Goal: Task Accomplishment & Management: Manage account settings

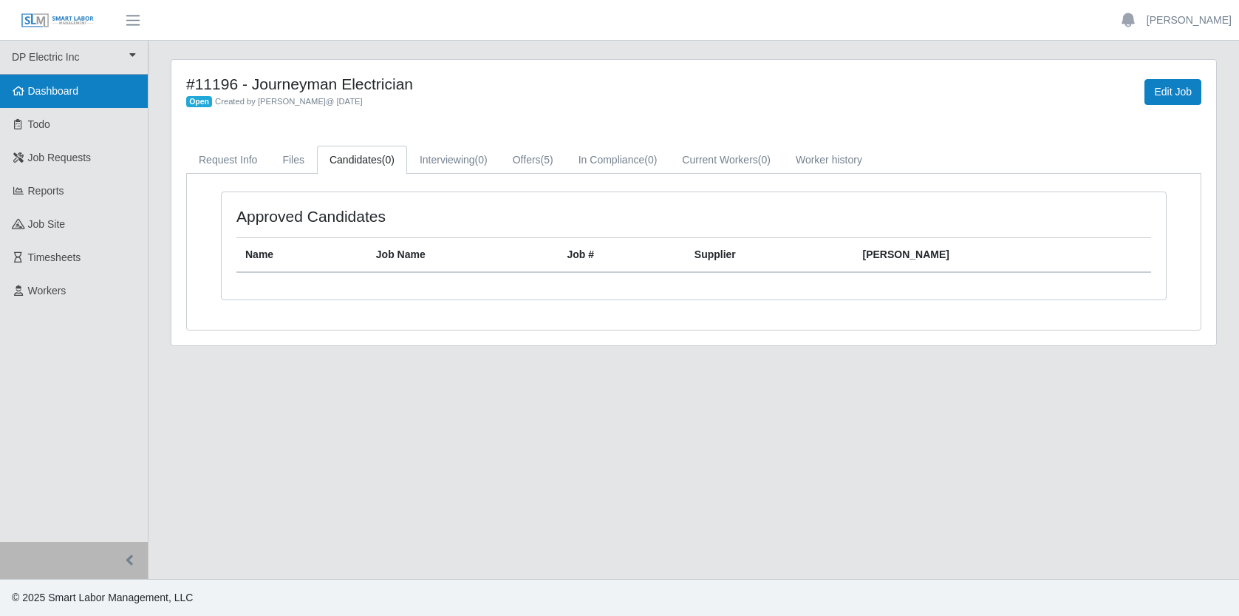
click at [75, 91] on span "Dashboard" at bounding box center [53, 91] width 51 height 12
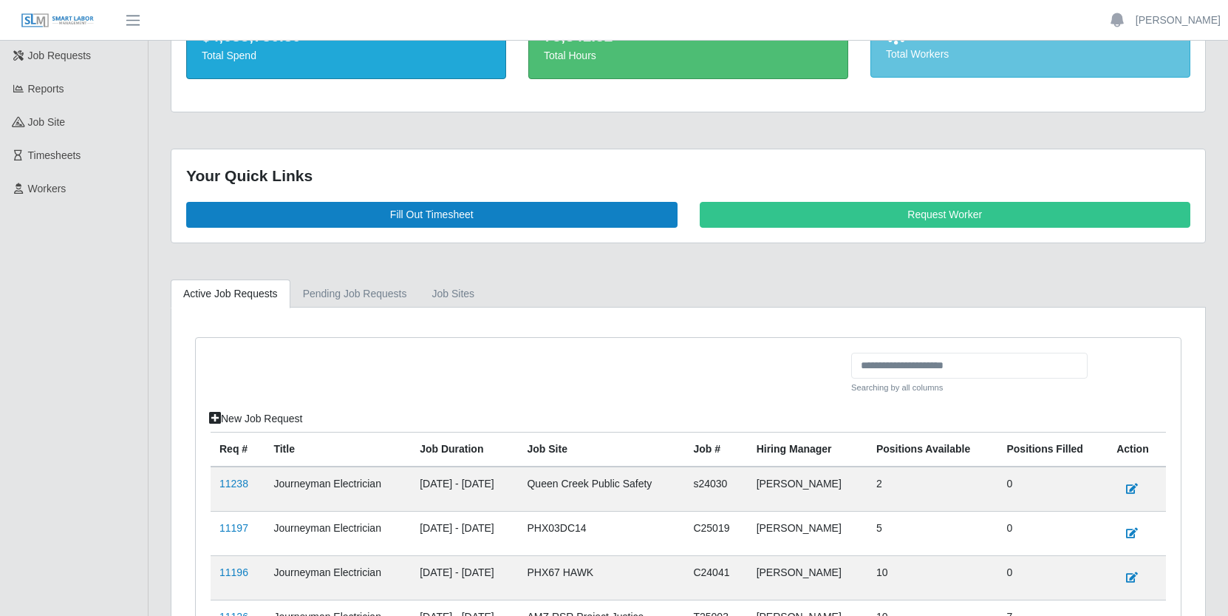
scroll to position [274, 0]
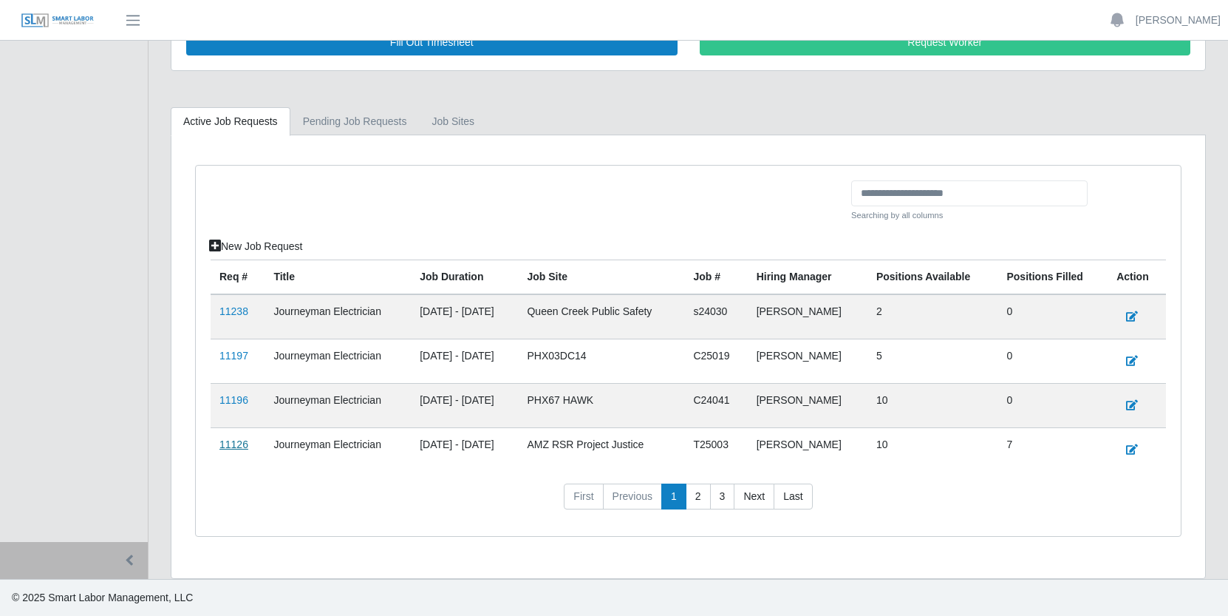
click at [228, 446] on link "11126" at bounding box center [233, 444] width 29 height 12
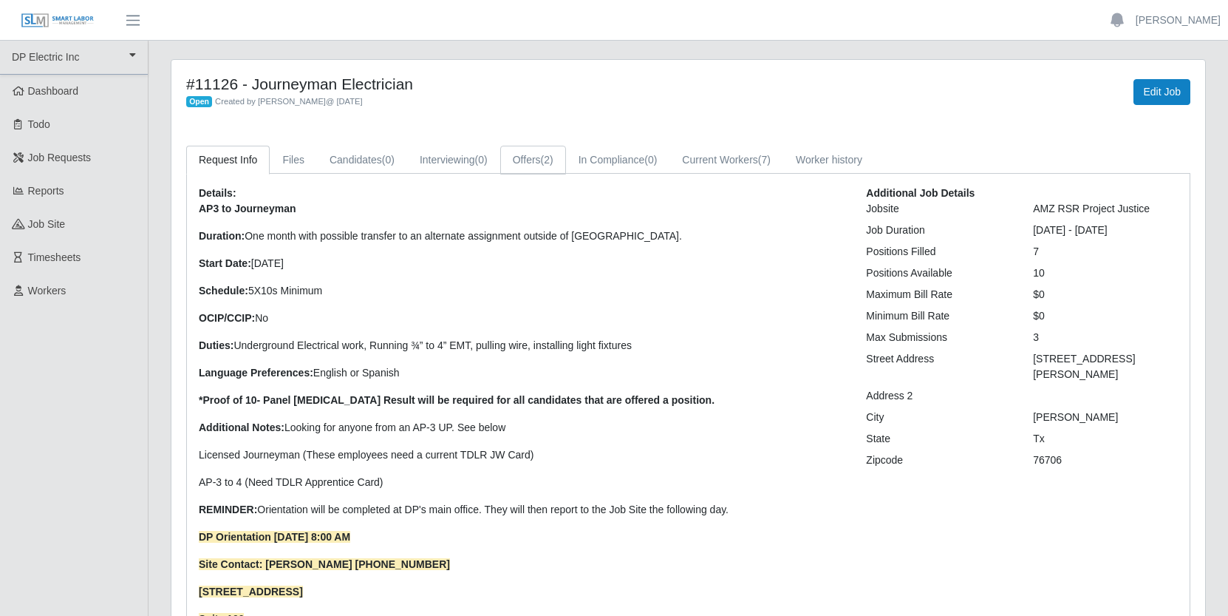
click at [553, 157] on span "(2)" at bounding box center [547, 160] width 13 height 12
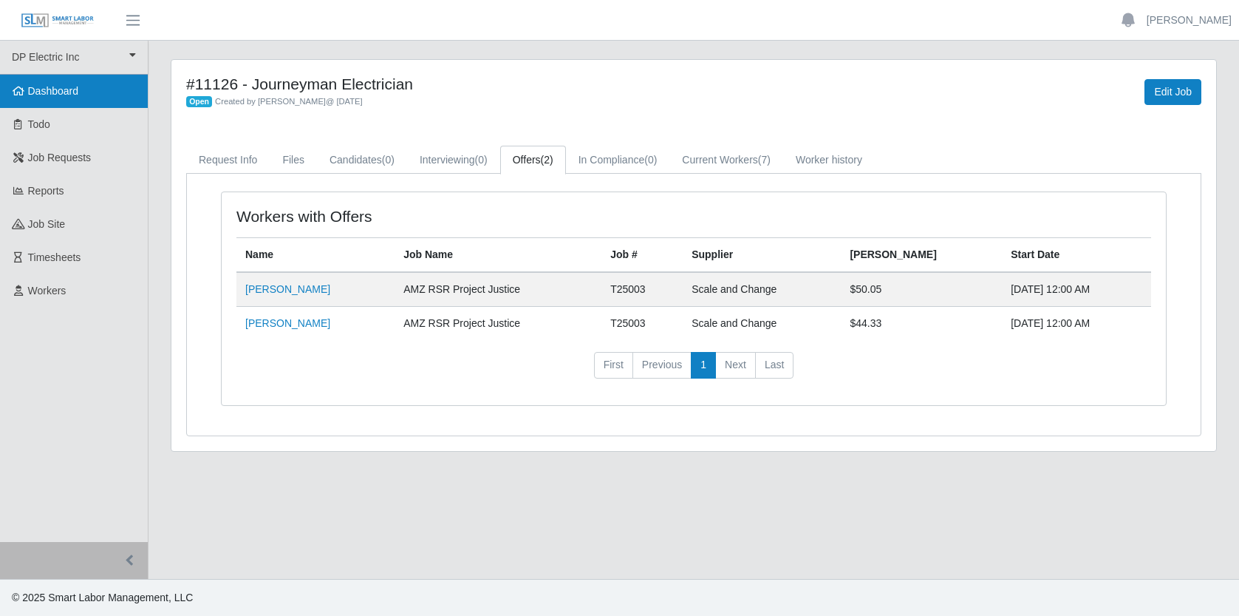
click at [45, 89] on span "Dashboard" at bounding box center [53, 91] width 51 height 12
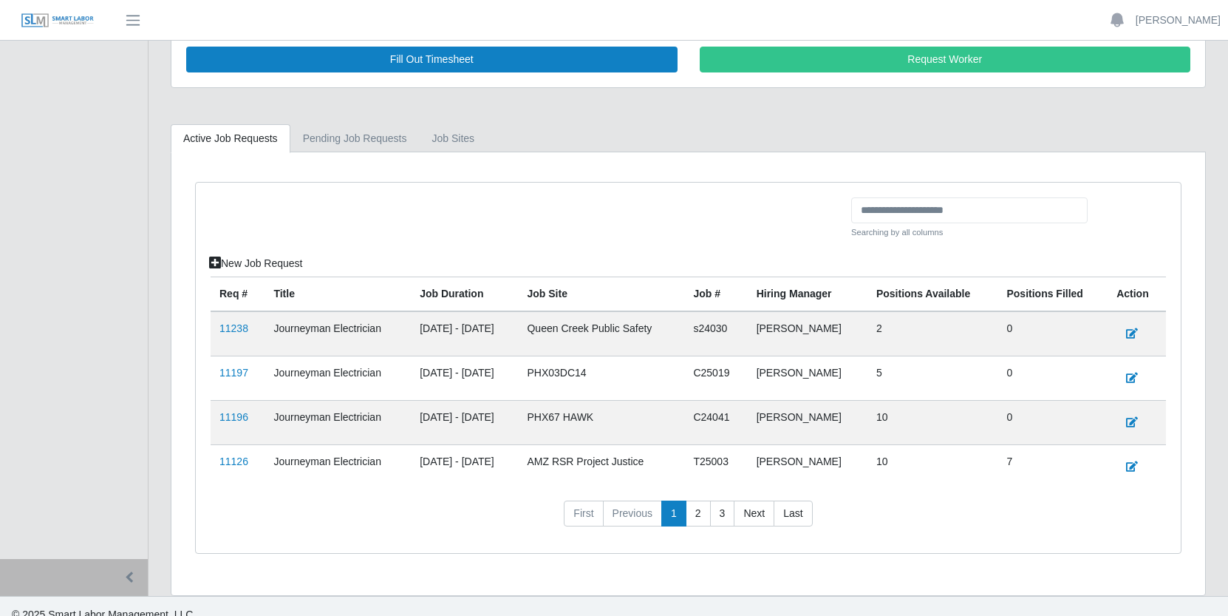
scroll to position [274, 0]
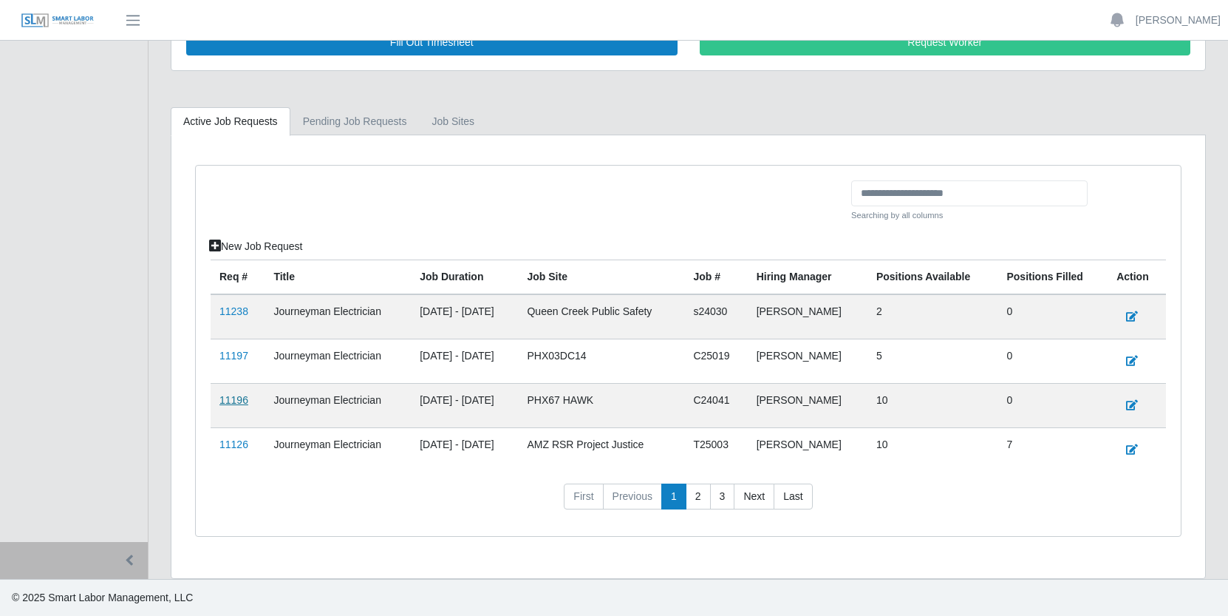
click at [236, 403] on link "11196" at bounding box center [233, 400] width 29 height 12
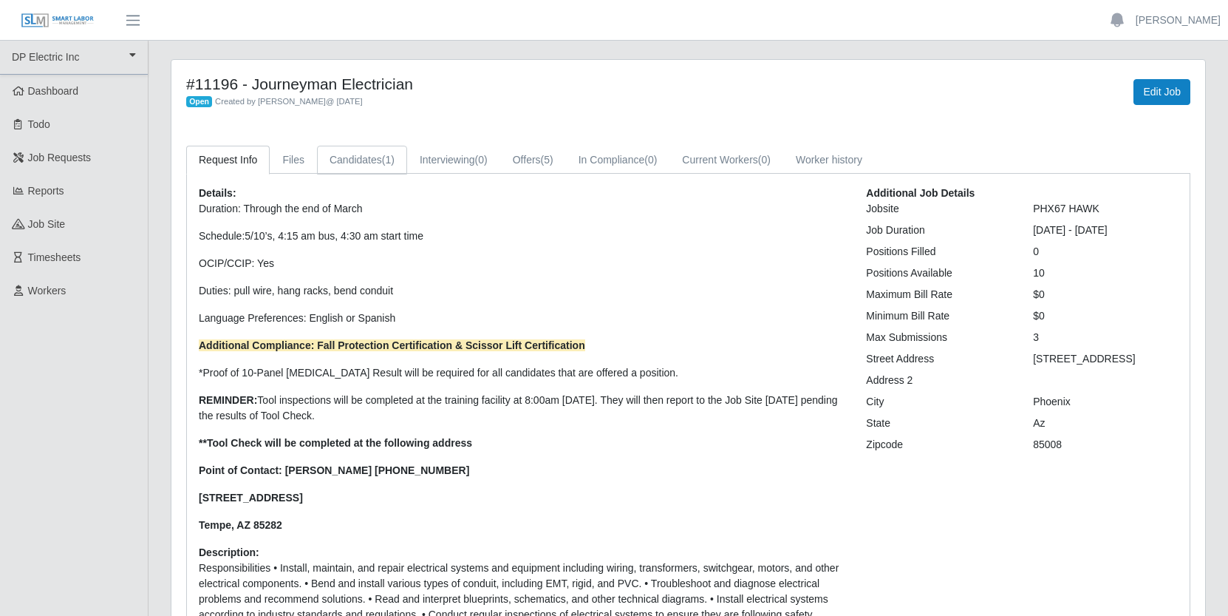
click at [363, 157] on link "Candidates (1)" at bounding box center [362, 160] width 90 height 29
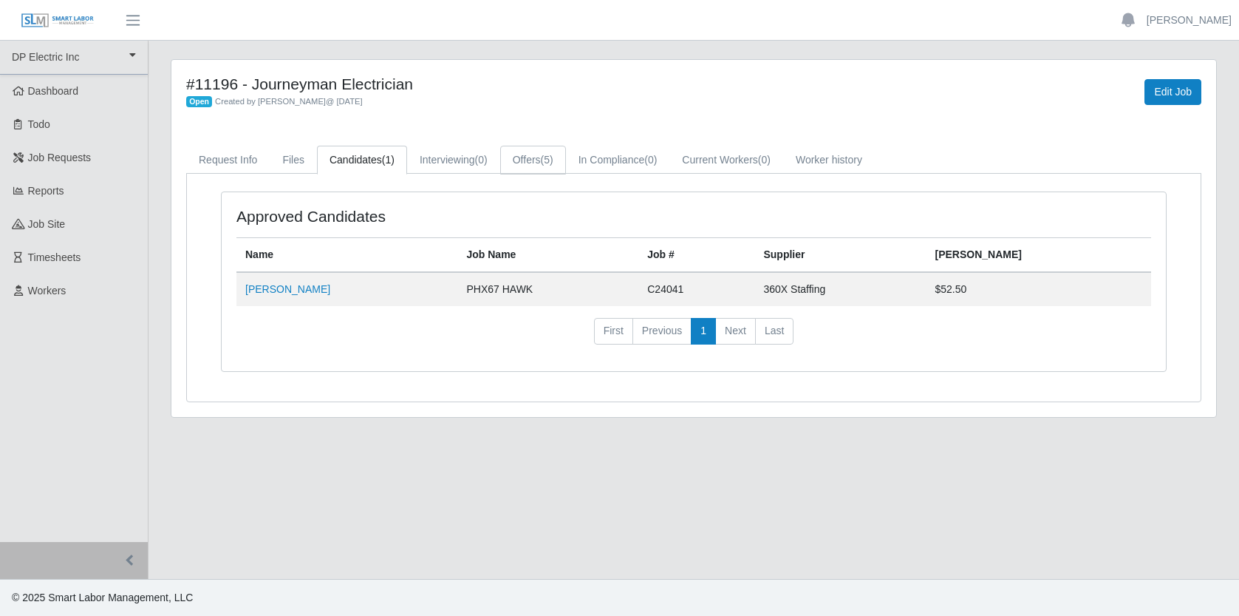
click at [546, 157] on link "Offers (5)" at bounding box center [533, 160] width 66 height 29
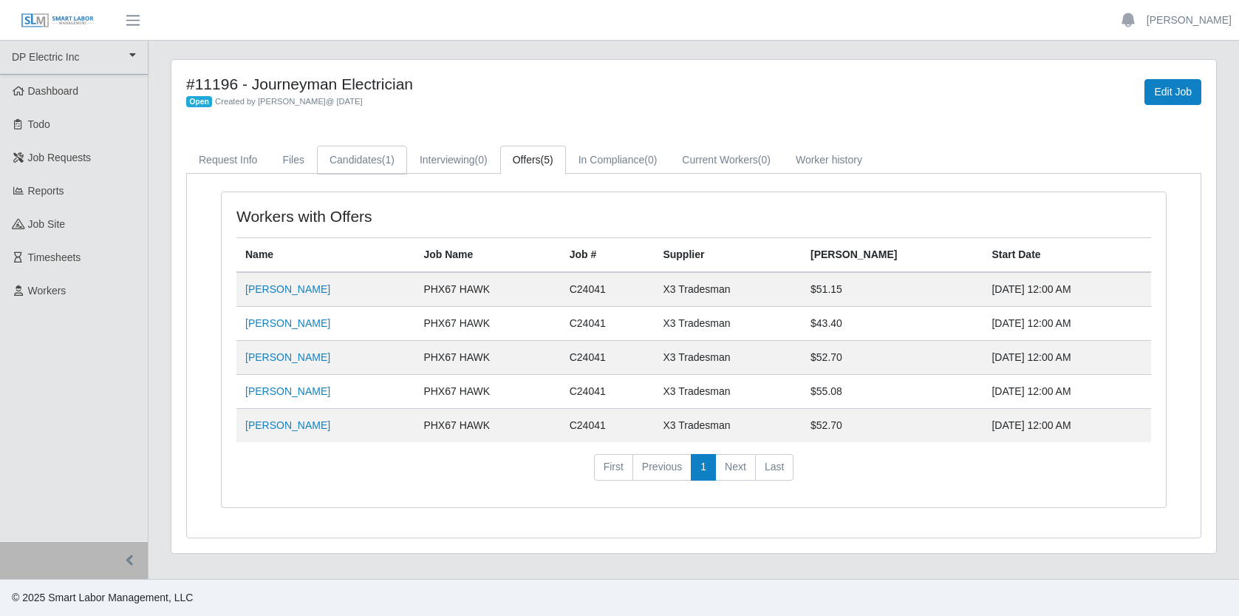
click at [362, 156] on link "Candidates (1)" at bounding box center [362, 160] width 90 height 29
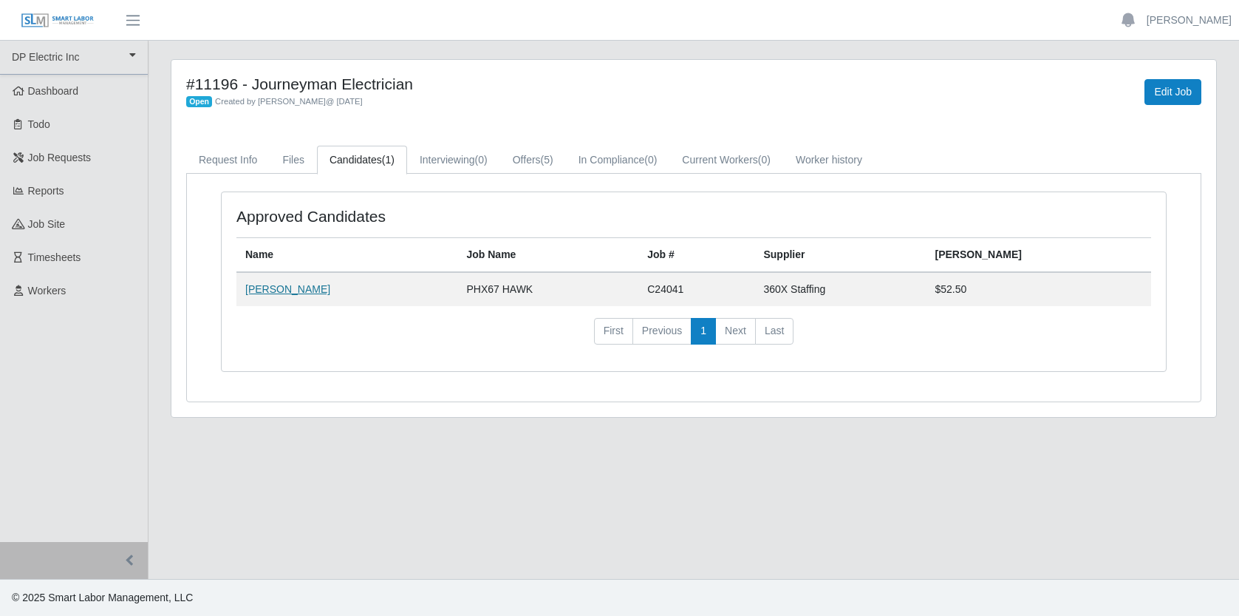
click at [272, 293] on link "[PERSON_NAME]" at bounding box center [287, 289] width 85 height 12
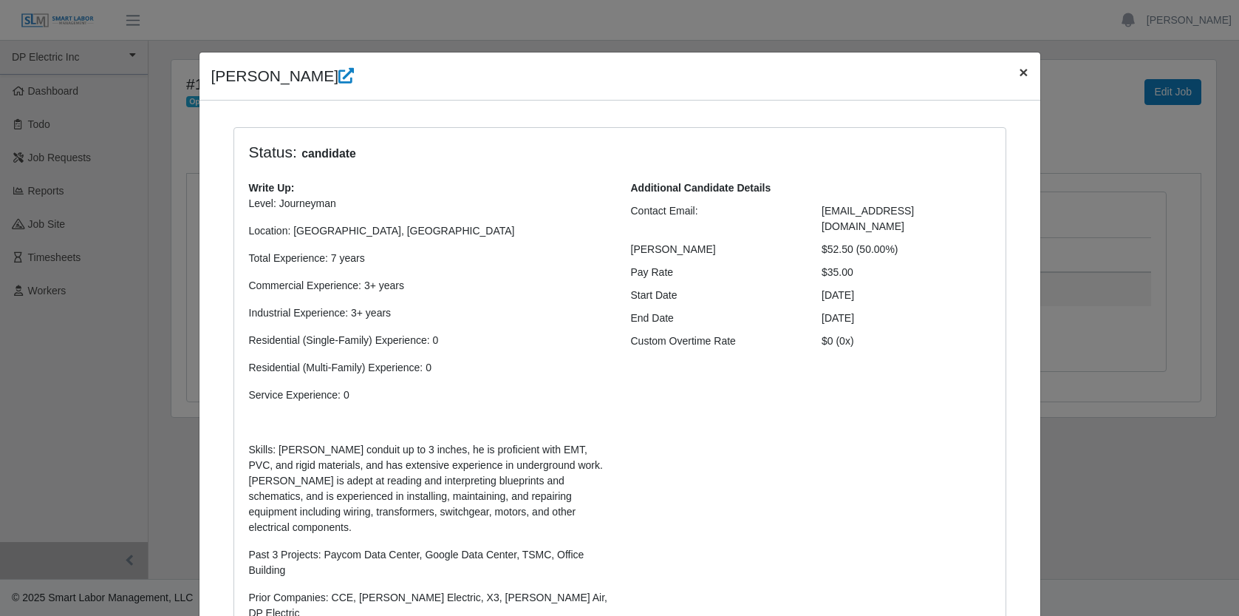
click at [1019, 71] on span "×" at bounding box center [1023, 72] width 9 height 17
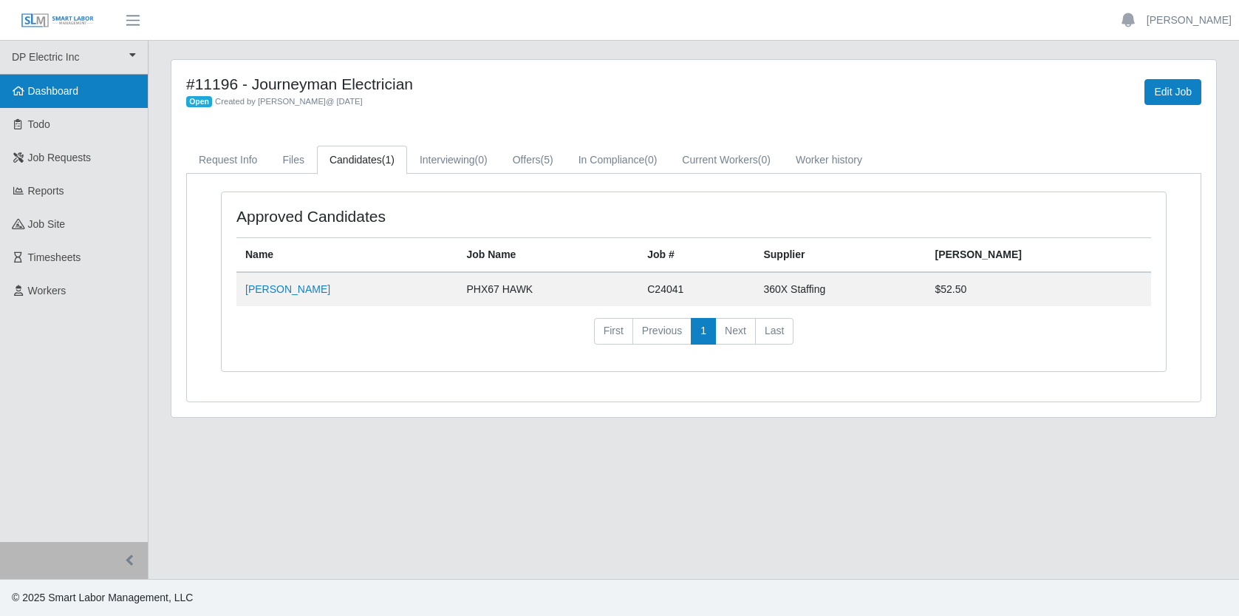
click at [64, 86] on span "Dashboard" at bounding box center [53, 91] width 51 height 12
